Goal: Information Seeking & Learning: Learn about a topic

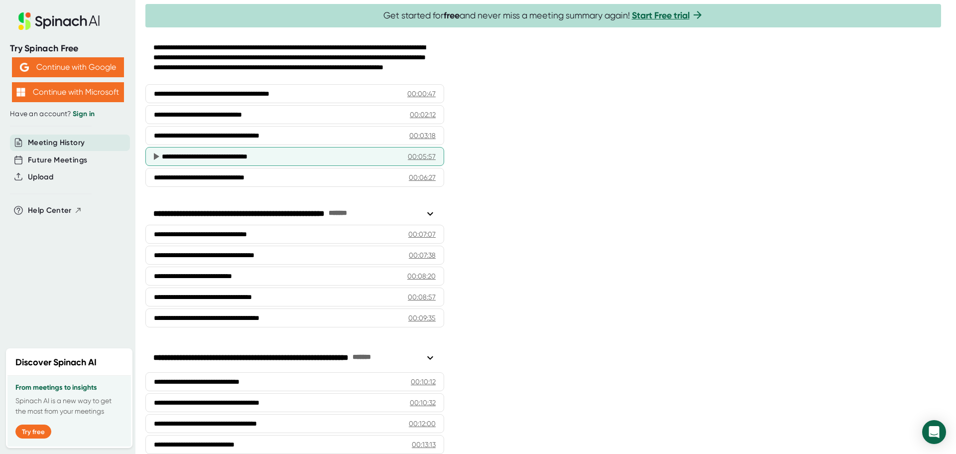
scroll to position [155, 0]
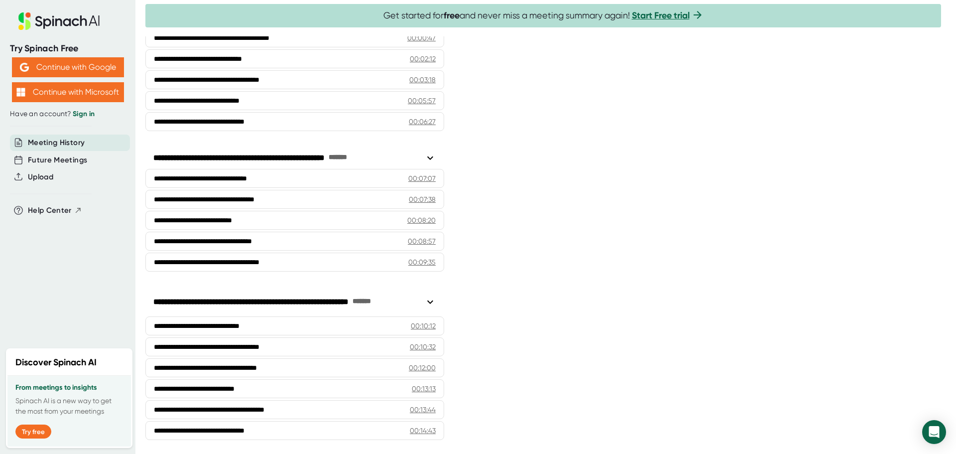
click at [431, 299] on icon at bounding box center [430, 302] width 12 height 12
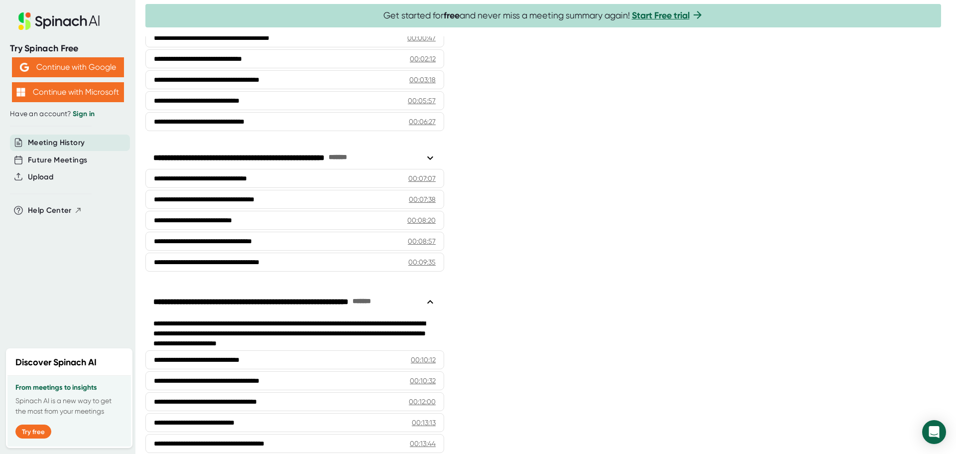
click at [431, 299] on icon at bounding box center [430, 302] width 12 height 12
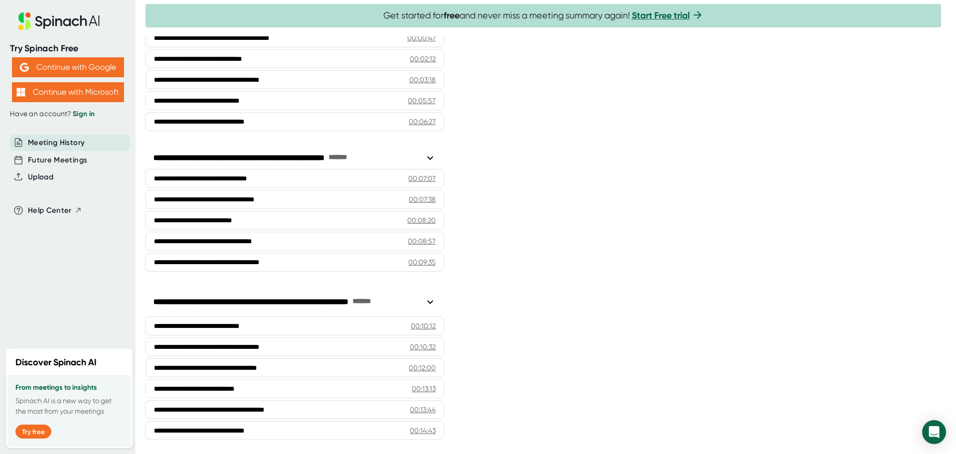
click at [431, 299] on icon at bounding box center [430, 302] width 12 height 12
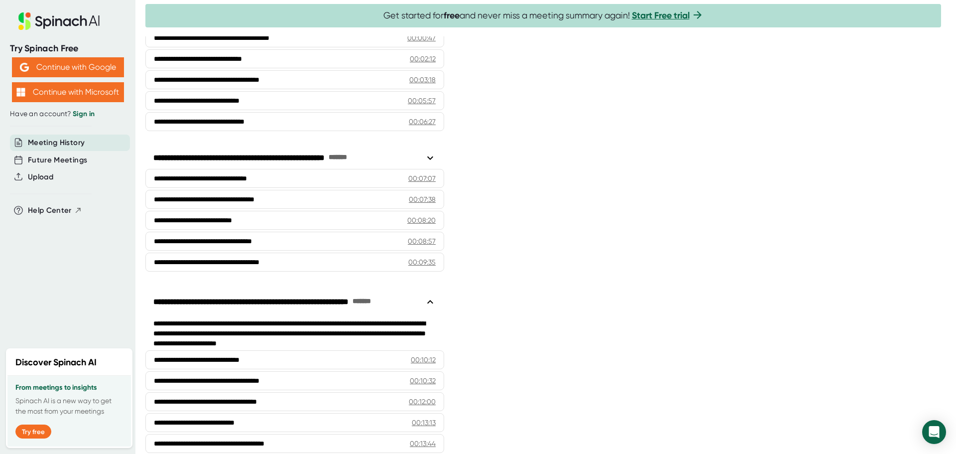
click at [431, 299] on icon at bounding box center [430, 302] width 12 height 12
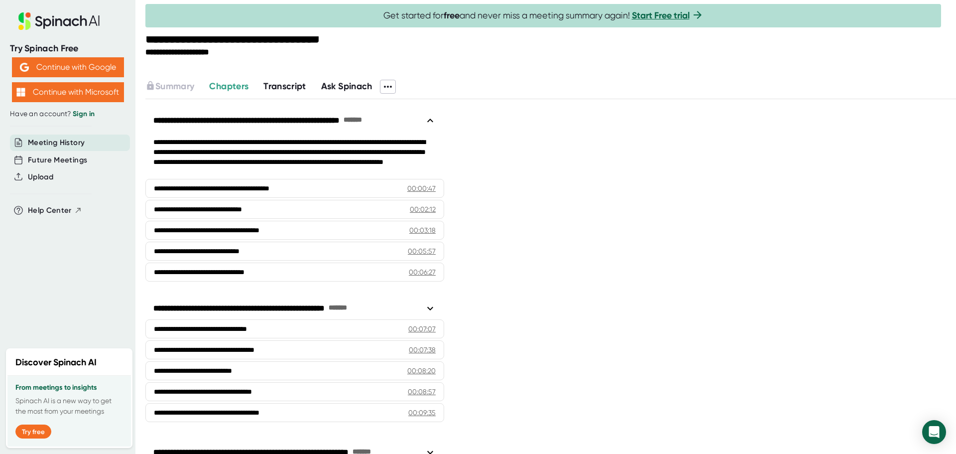
scroll to position [0, 0]
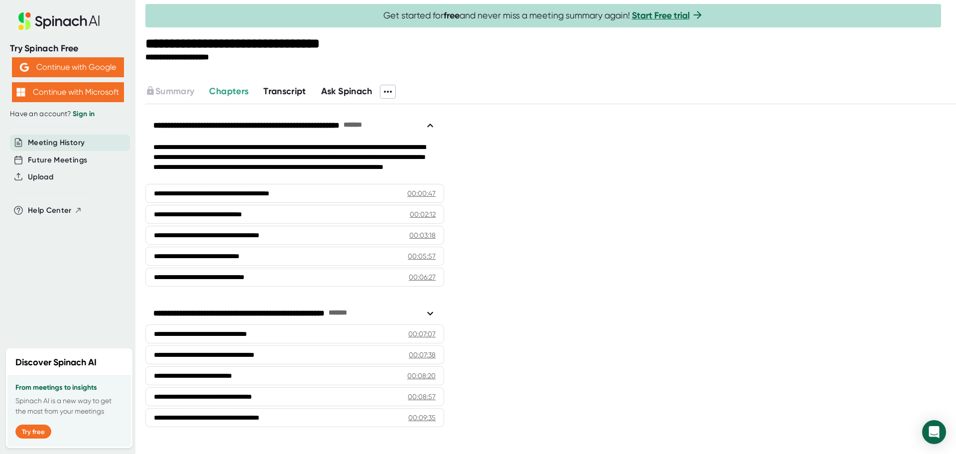
click at [434, 125] on icon at bounding box center [430, 126] width 12 height 12
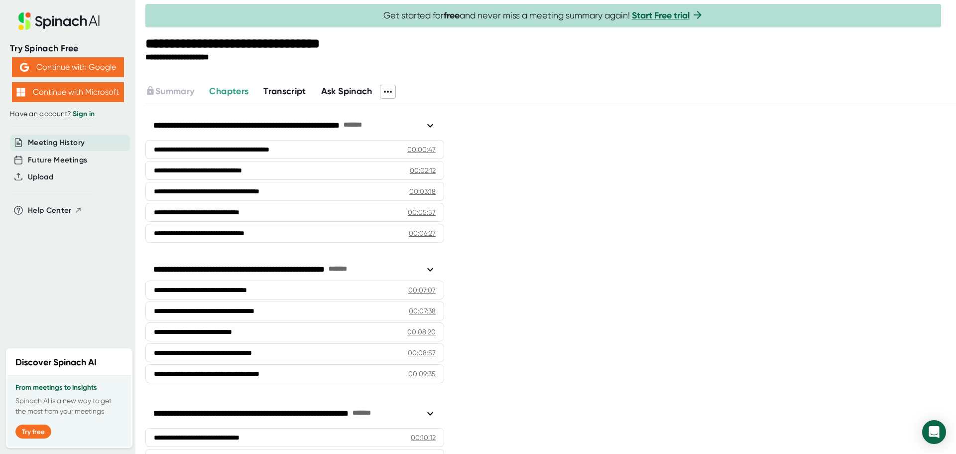
click at [434, 125] on icon at bounding box center [430, 126] width 12 height 12
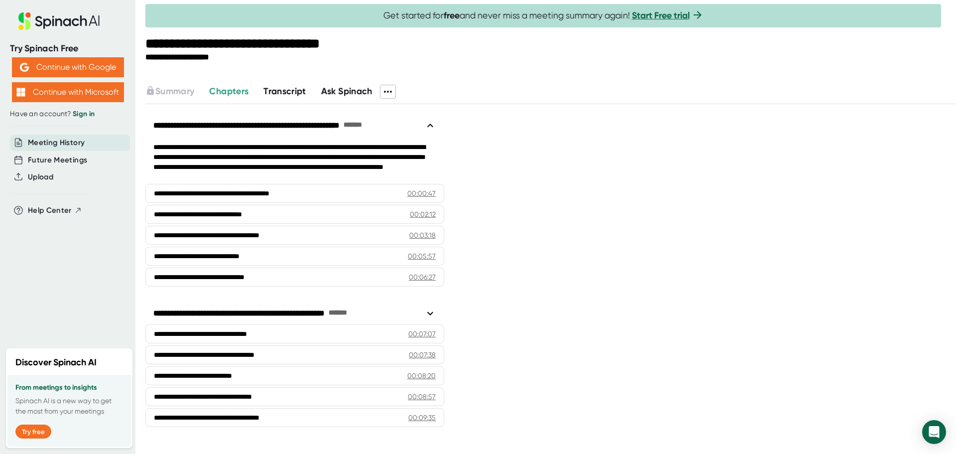
click at [434, 125] on icon at bounding box center [430, 126] width 12 height 12
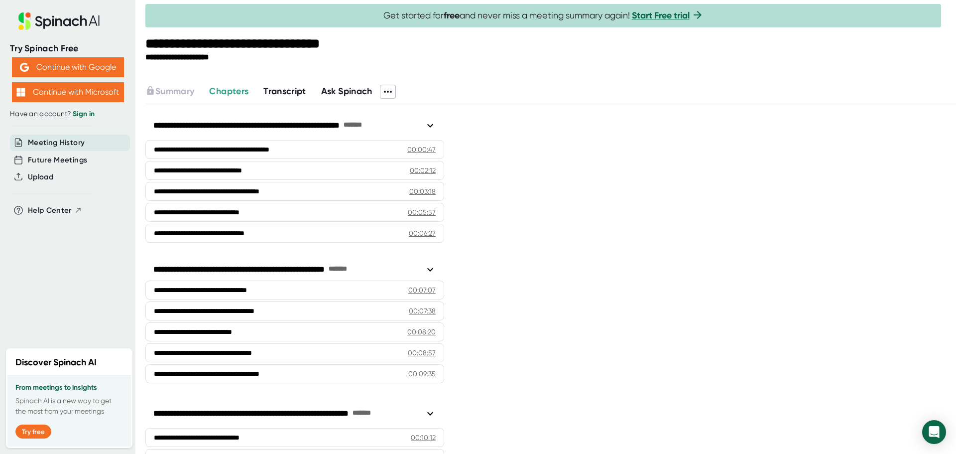
click at [241, 87] on span "Chapters" at bounding box center [228, 91] width 39 height 11
click at [301, 91] on span "Transcript" at bounding box center [284, 91] width 43 height 11
